Goal: Task Accomplishment & Management: Use online tool/utility

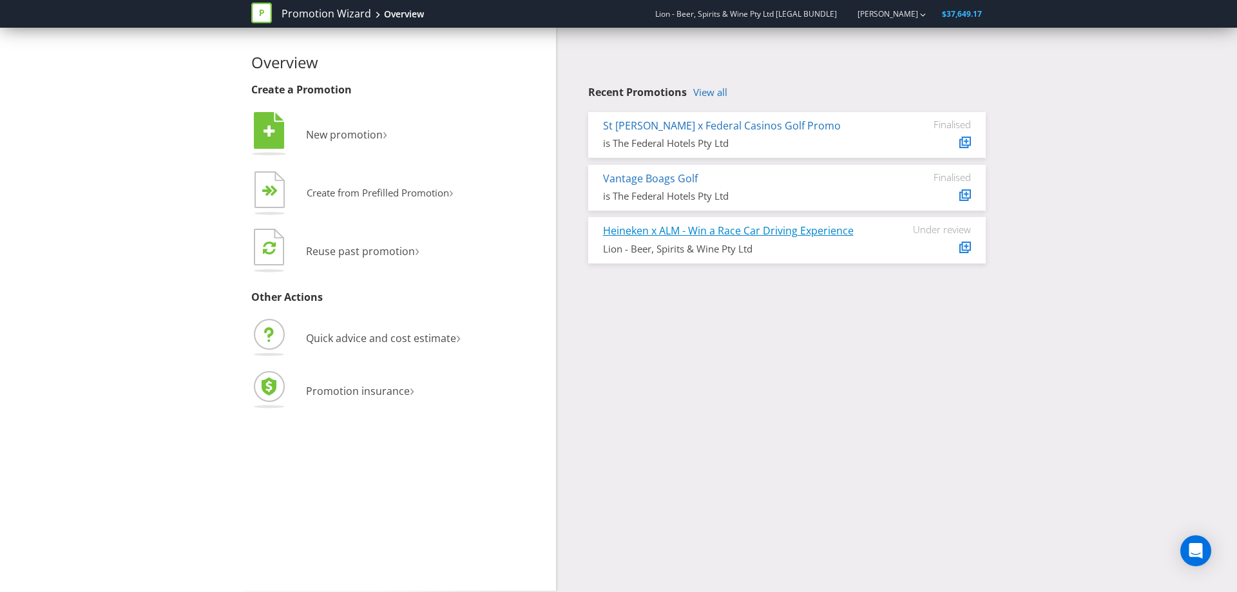
click at [769, 230] on link "Heineken x ALM - Win a Race Car Driving Experience" at bounding box center [728, 231] width 251 height 14
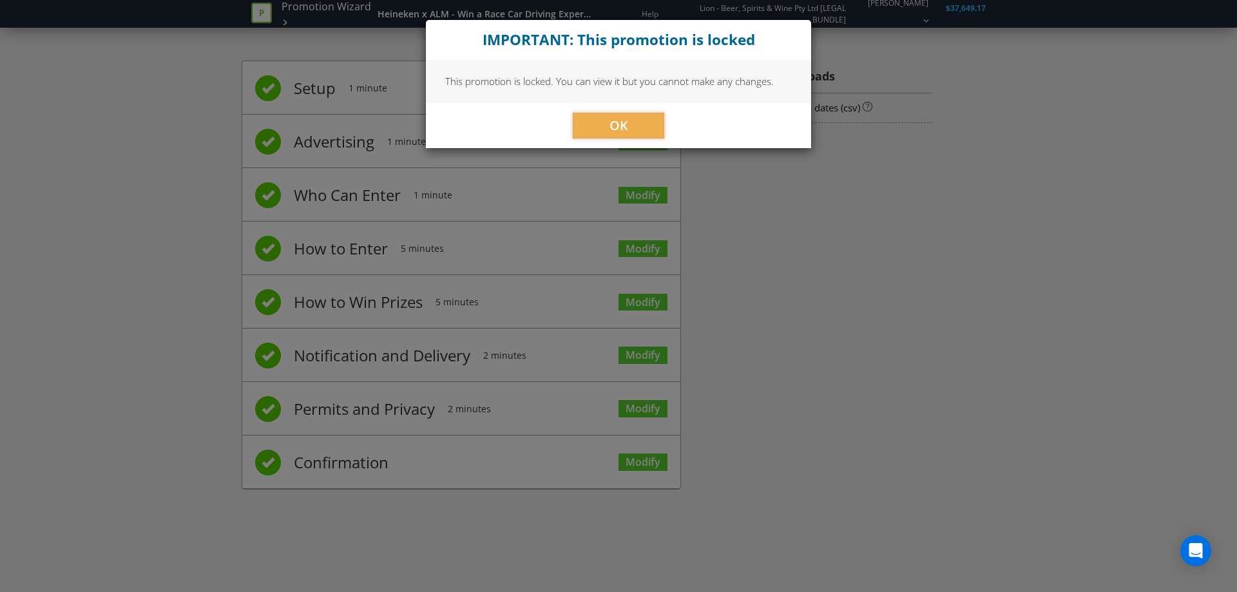
click at [600, 140] on div "OK" at bounding box center [618, 125] width 385 height 45
click at [646, 311] on div "IMPORTANT: This promotion is locked This promotion is locked. You can view it b…" at bounding box center [618, 296] width 1237 height 592
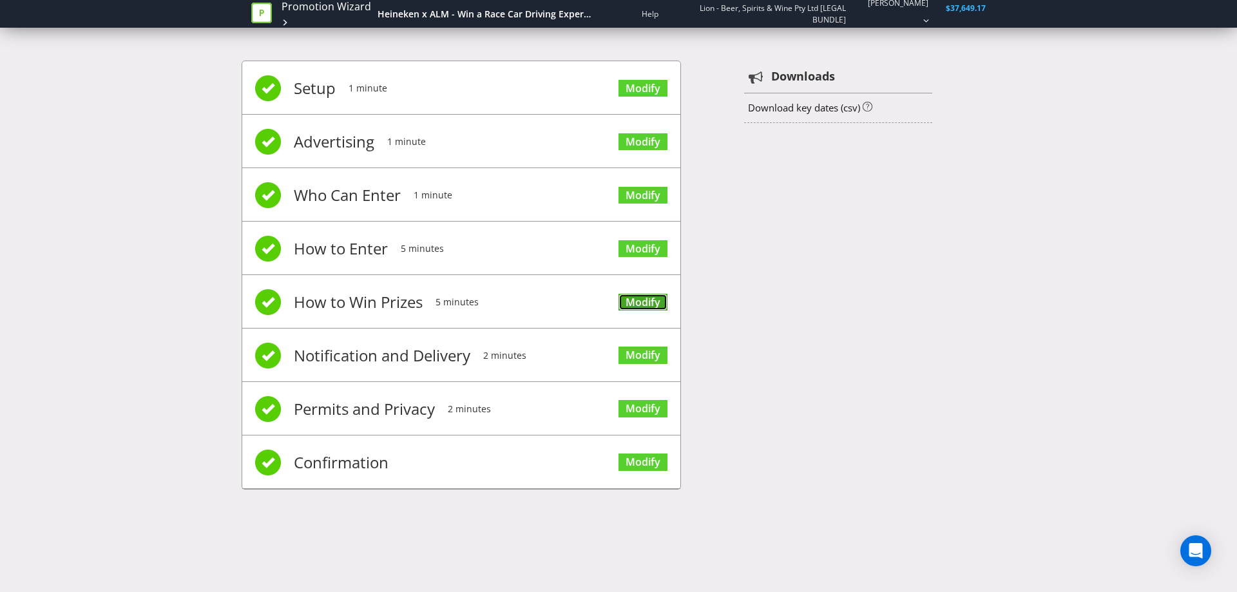
click at [649, 300] on link "Modify" at bounding box center [643, 302] width 49 height 17
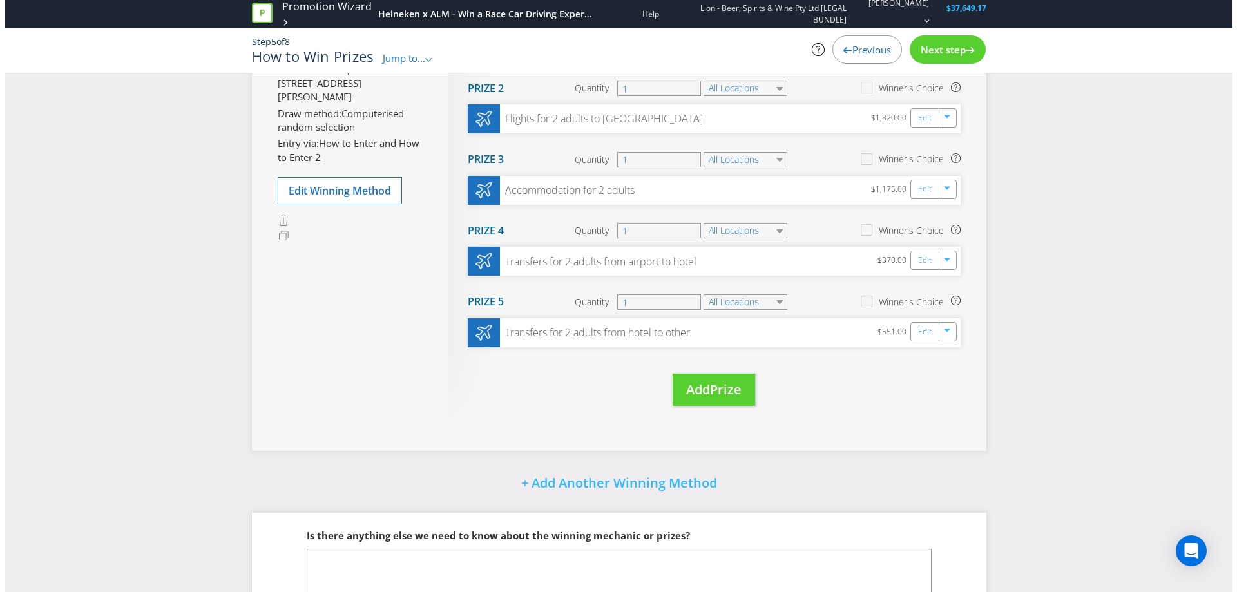
scroll to position [255, 0]
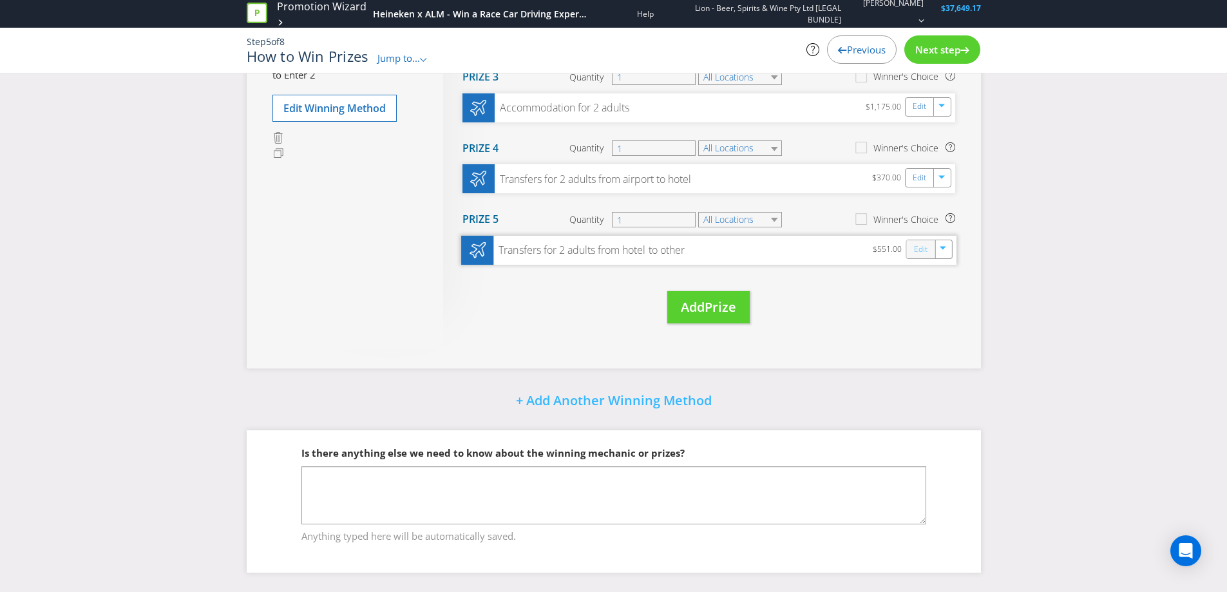
click at [919, 251] on link "Edit" at bounding box center [921, 249] width 14 height 15
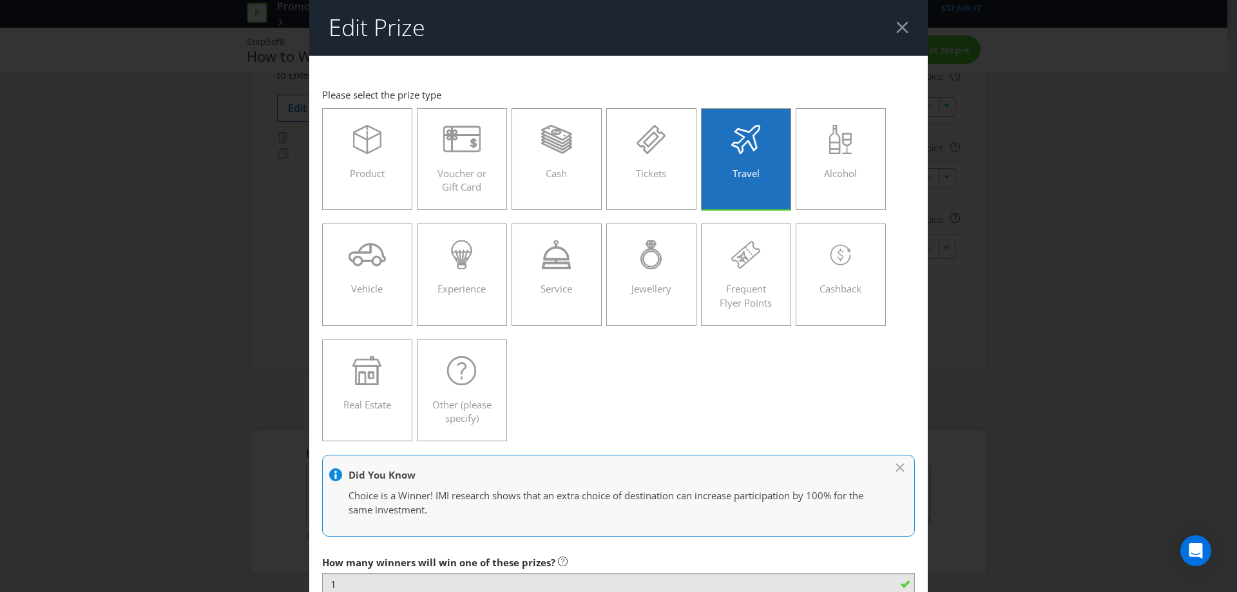
click at [897, 28] on div at bounding box center [902, 27] width 12 height 12
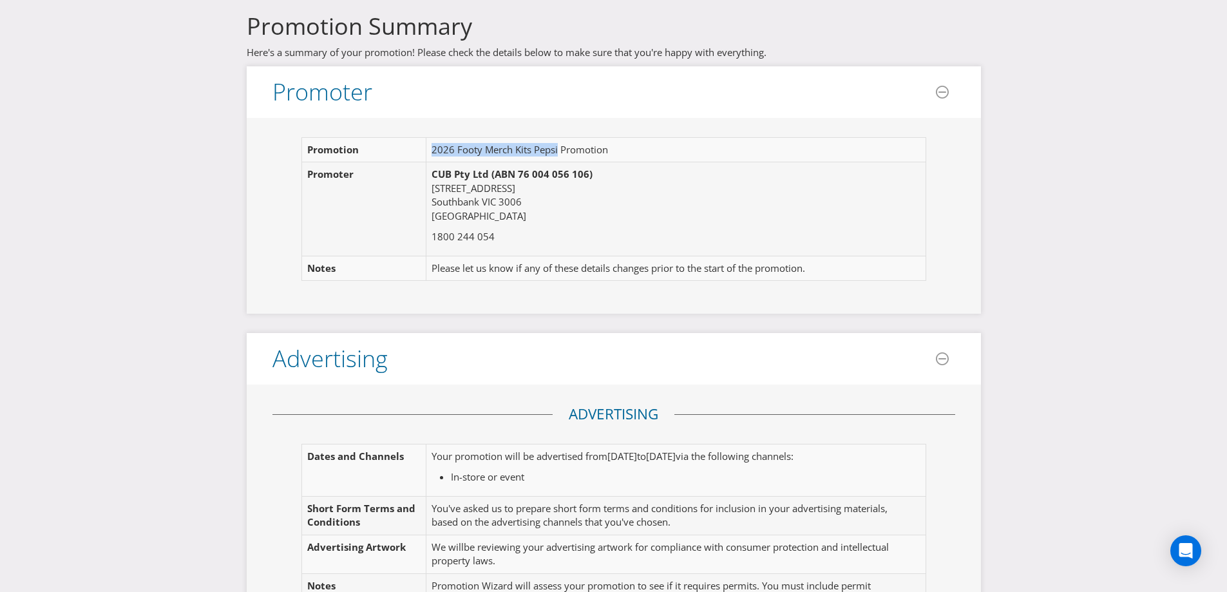
drag, startPoint x: 431, startPoint y: 149, endPoint x: 559, endPoint y: 149, distance: 127.6
click at [559, 149] on td "2026 Footy Merch Kits Pepsi Promotion" at bounding box center [670, 150] width 486 height 24
copy td "2026 Footy Merch Kits Pepsi"
click at [505, 144] on td "2026 Footy Merch Kits Pepsi Promotion" at bounding box center [670, 150] width 486 height 24
drag, startPoint x: 559, startPoint y: 150, endPoint x: 425, endPoint y: 150, distance: 133.4
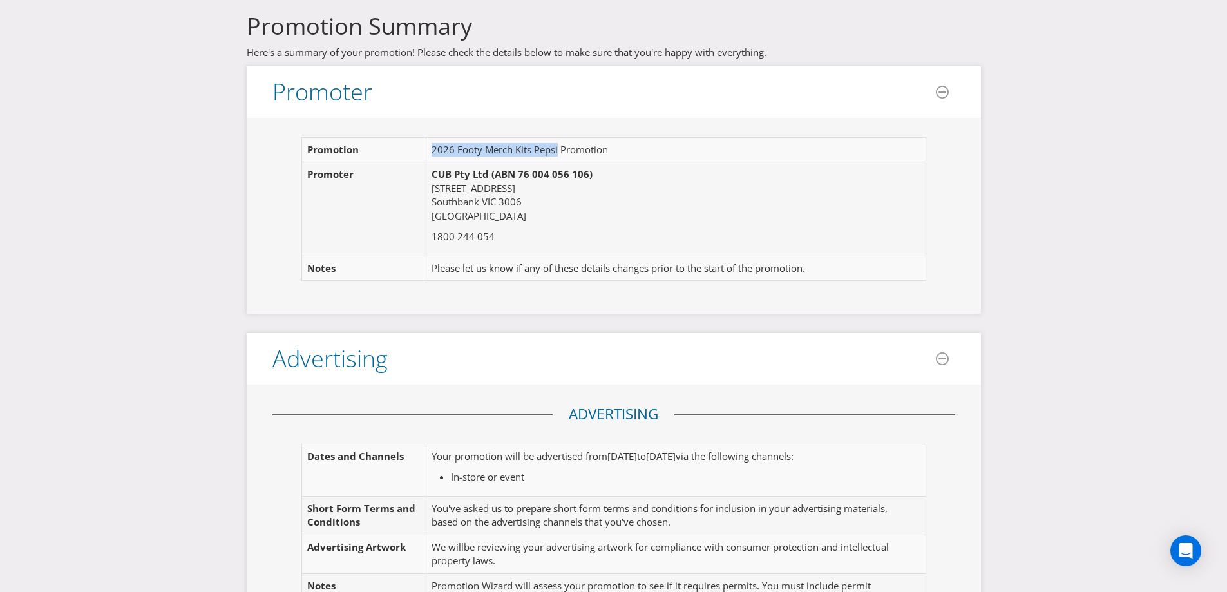
click at [425, 150] on tr "Promotion 2026 Footy Merch Kits Pepsi Promotion" at bounding box center [614, 150] width 624 height 24
copy tr "2026 Footy Merch Kits Pepsi"
click at [720, 180] on p "CUB Pty Ltd (ABN 76 004 056 106) 58 Queens Bridge Street Southbank VIC 3006 Aus…" at bounding box center [670, 195] width 476 height 55
